Goal: Information Seeking & Learning: Find specific fact

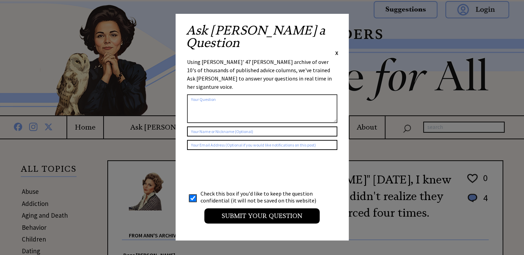
click at [335, 49] on span "X" at bounding box center [336, 52] width 3 height 7
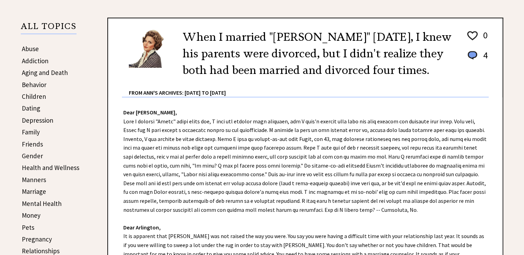
scroll to position [203, 0]
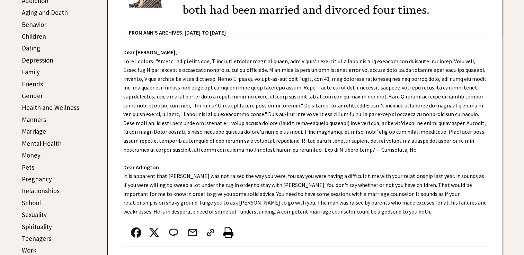
click at [54, 188] on link "Relationships" at bounding box center [41, 191] width 38 height 8
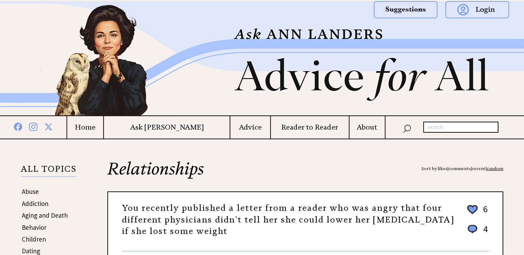
click at [458, 127] on input "text" at bounding box center [460, 127] width 75 height 11
type input "is it infatuation"
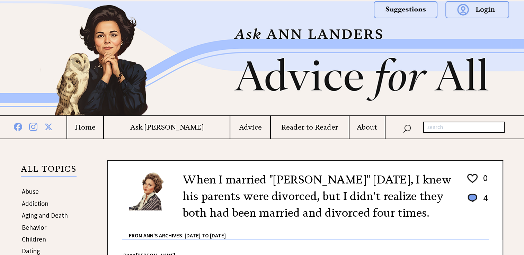
click at [443, 128] on input "text" at bounding box center [463, 127] width 81 height 11
type input "1993"
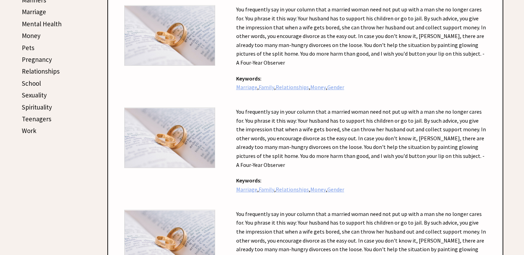
scroll to position [342, 0]
